Goal: Navigation & Orientation: Understand site structure

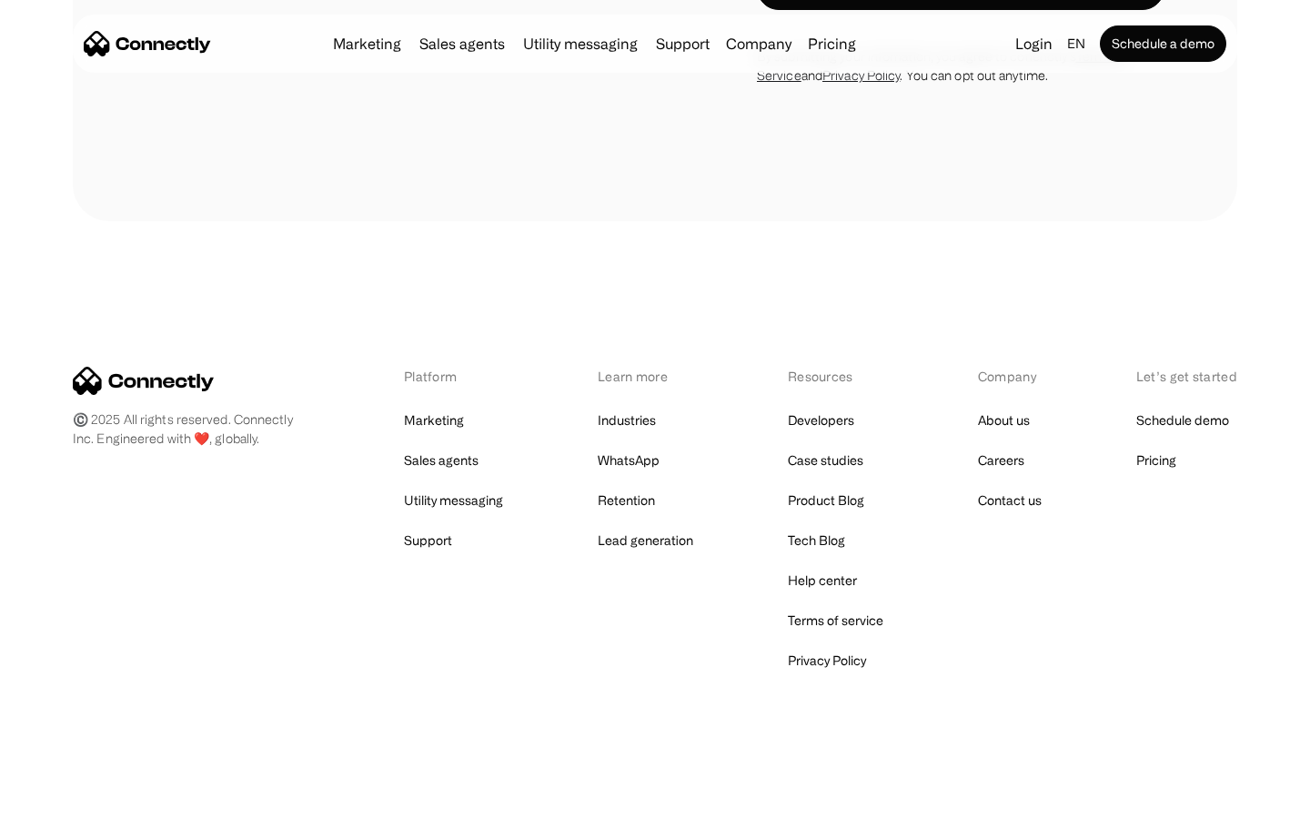
scroll to position [734, 0]
